Goal: Task Accomplishment & Management: Use online tool/utility

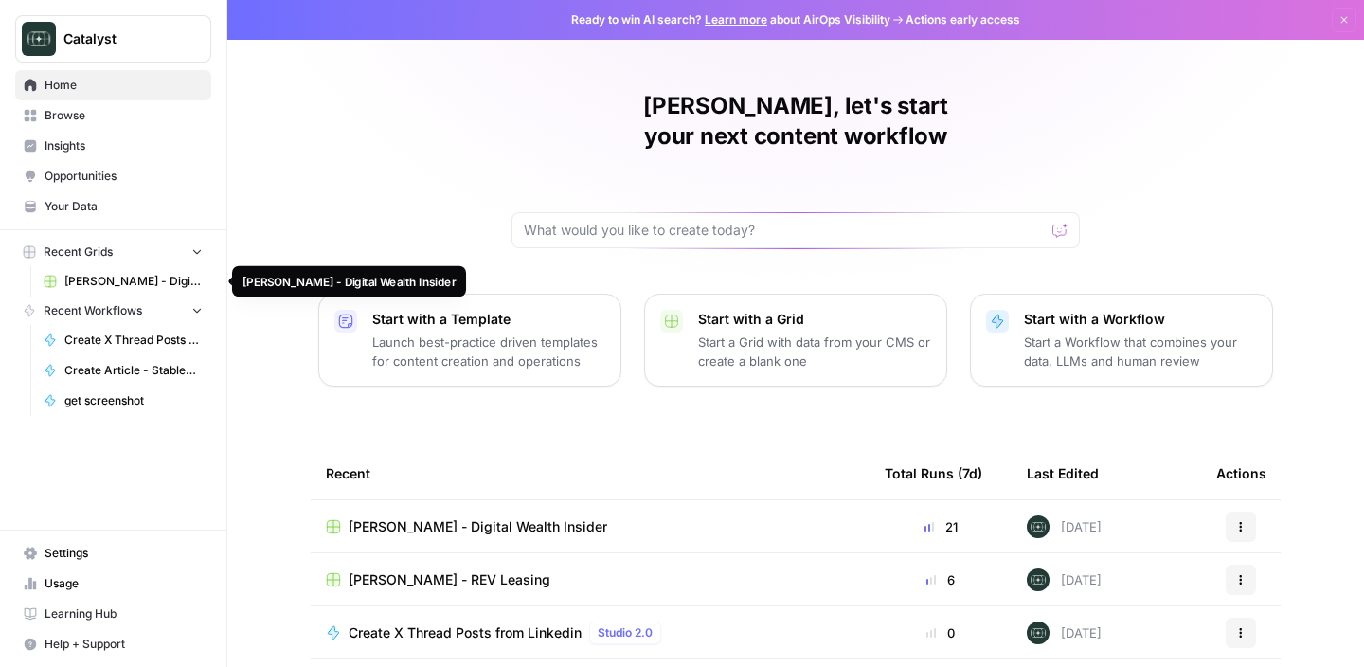
click at [117, 276] on span "[PERSON_NAME] - Digital Wealth Insider" at bounding box center [133, 281] width 138 height 17
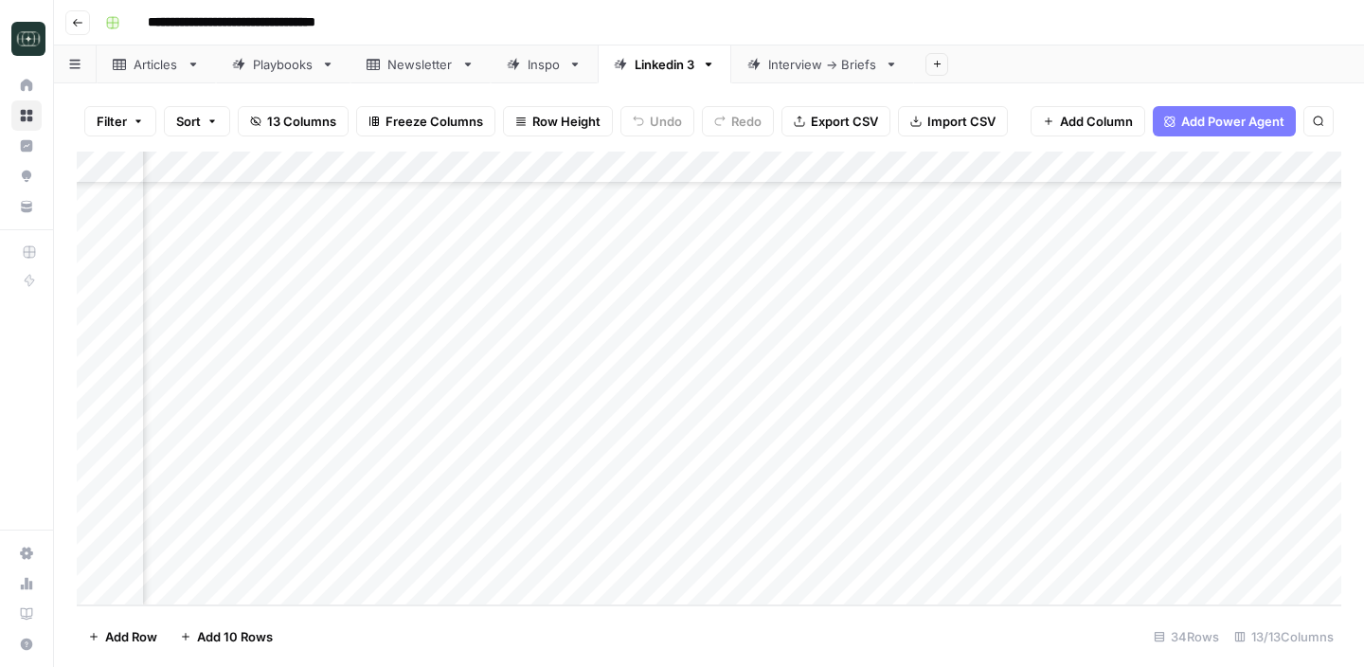
scroll to position [704, 418]
click at [597, 459] on div "Add Column" at bounding box center [709, 379] width 1265 height 454
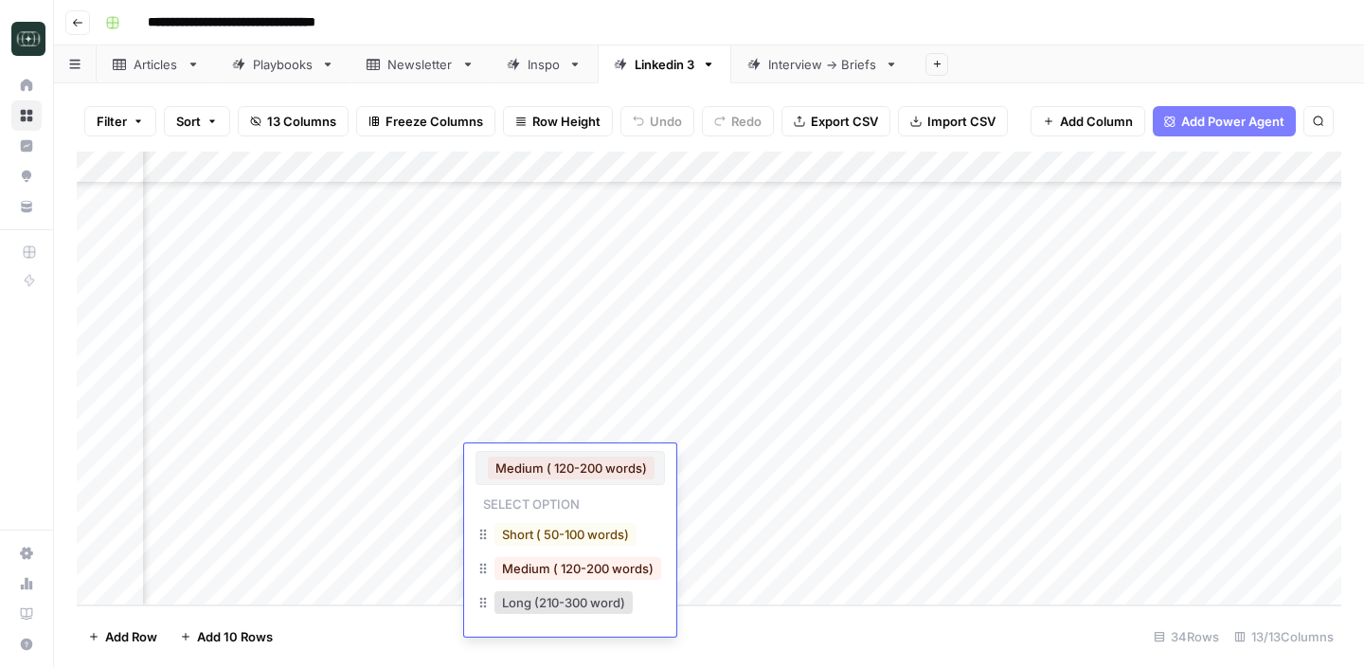
click at [597, 459] on button "Medium ( 120-200 words)" at bounding box center [571, 468] width 167 height 23
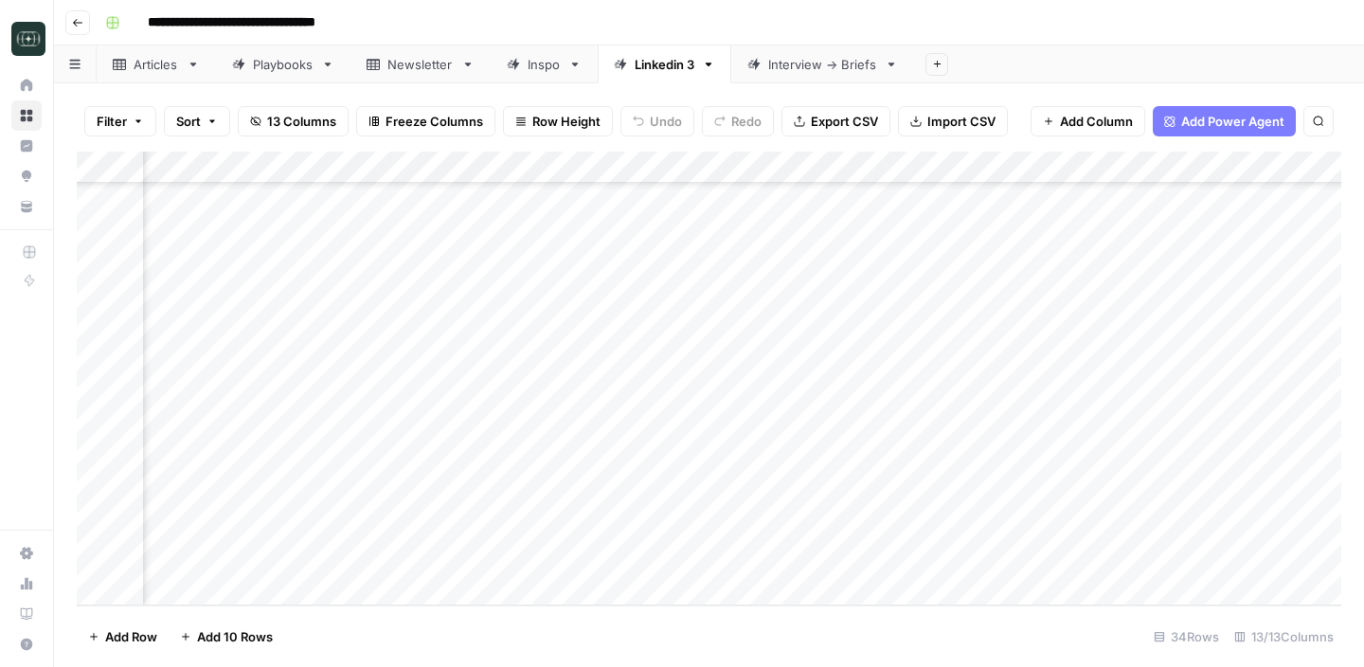
click at [424, 469] on div "Add Column" at bounding box center [709, 379] width 1265 height 454
